Goal: Task Accomplishment & Management: Manage account settings

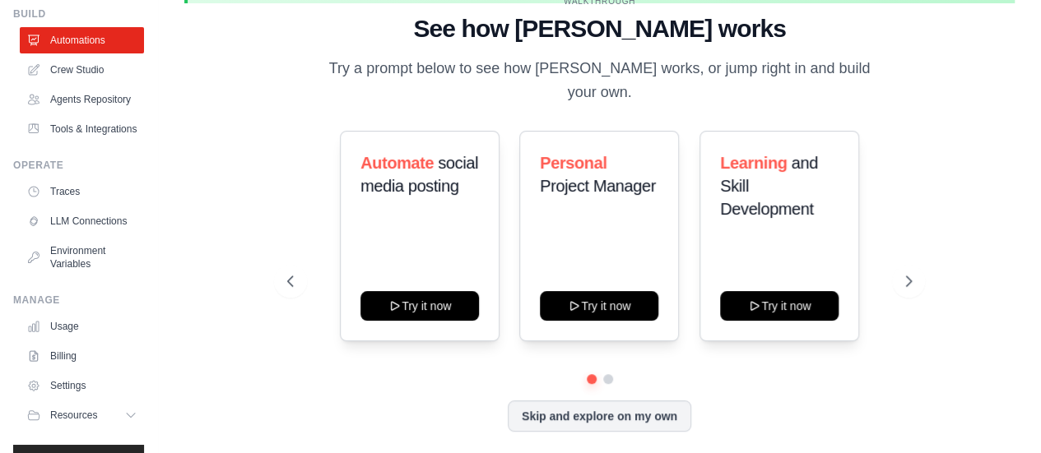
scroll to position [133, 0]
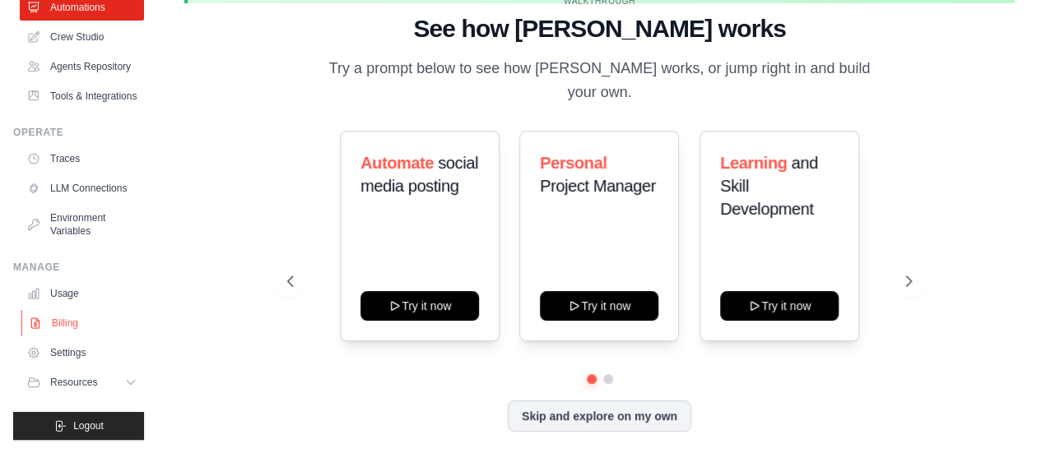
click at [75, 330] on link "Billing" at bounding box center [83, 323] width 124 height 26
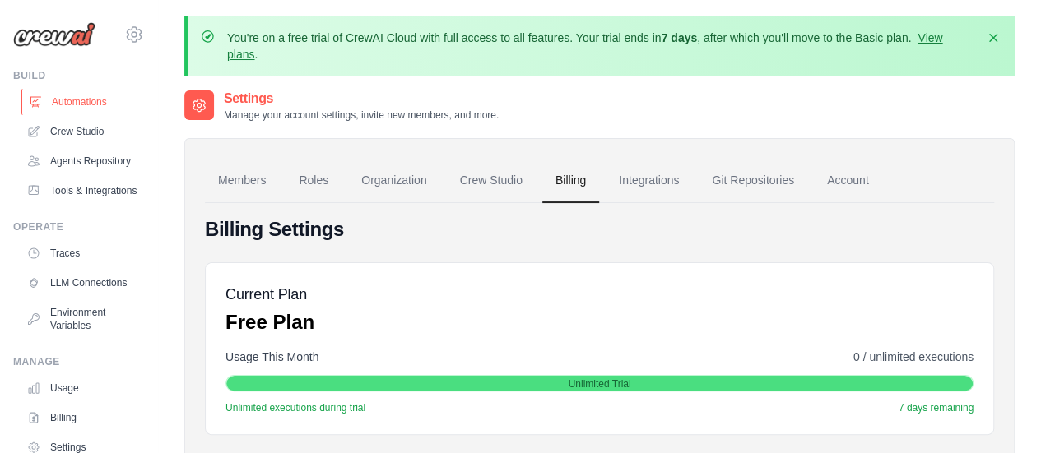
click at [72, 104] on link "Automations" at bounding box center [83, 102] width 124 height 26
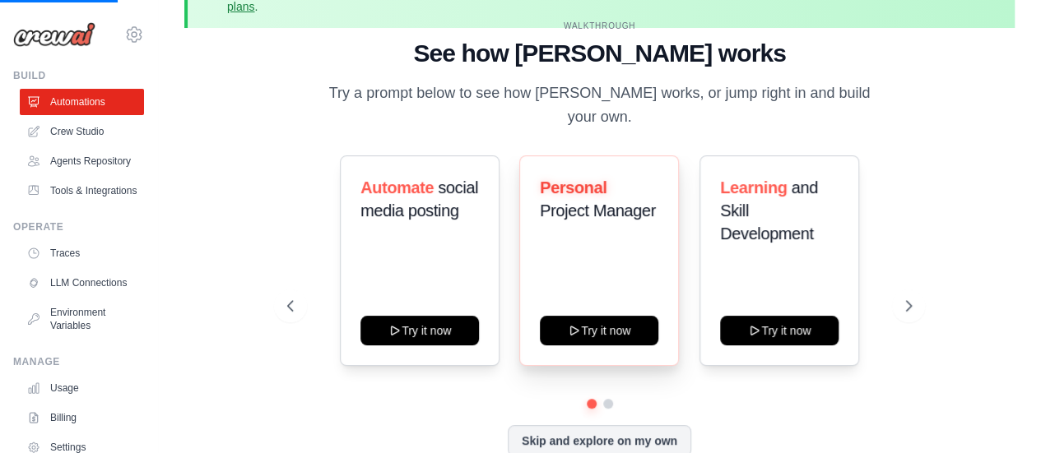
scroll to position [72, 0]
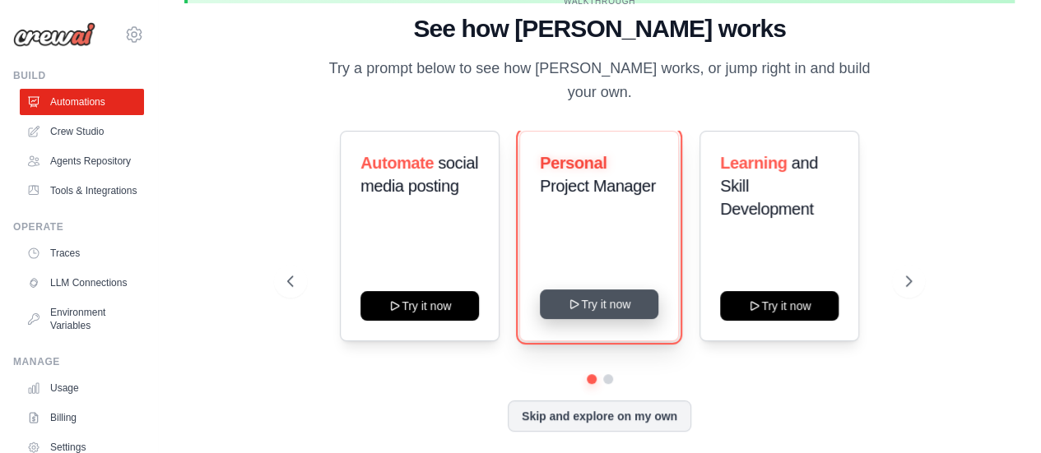
click at [585, 294] on button "Try it now" at bounding box center [599, 305] width 118 height 30
